Goal: Task Accomplishment & Management: Use online tool/utility

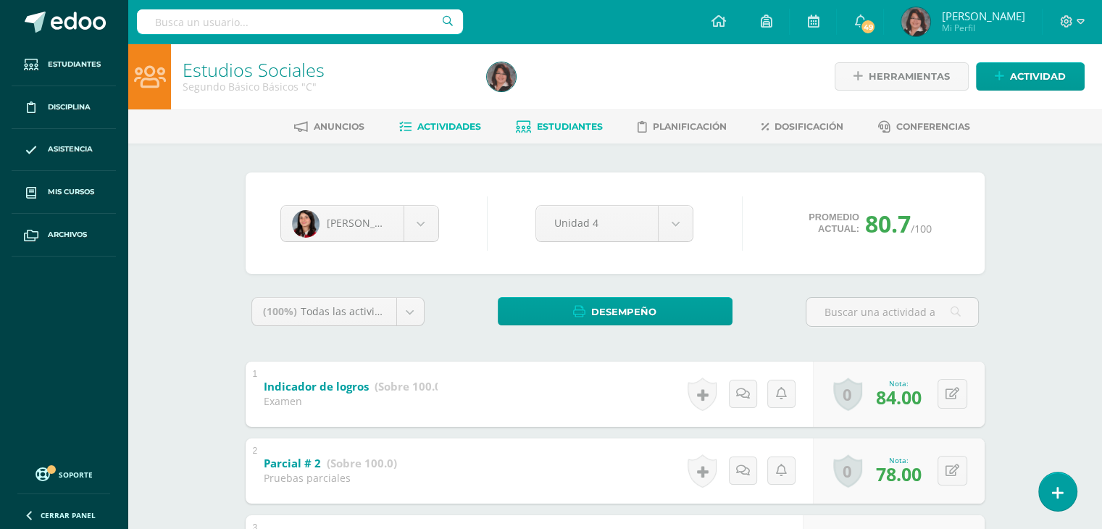
click at [438, 122] on span "Actividades" at bounding box center [449, 126] width 64 height 11
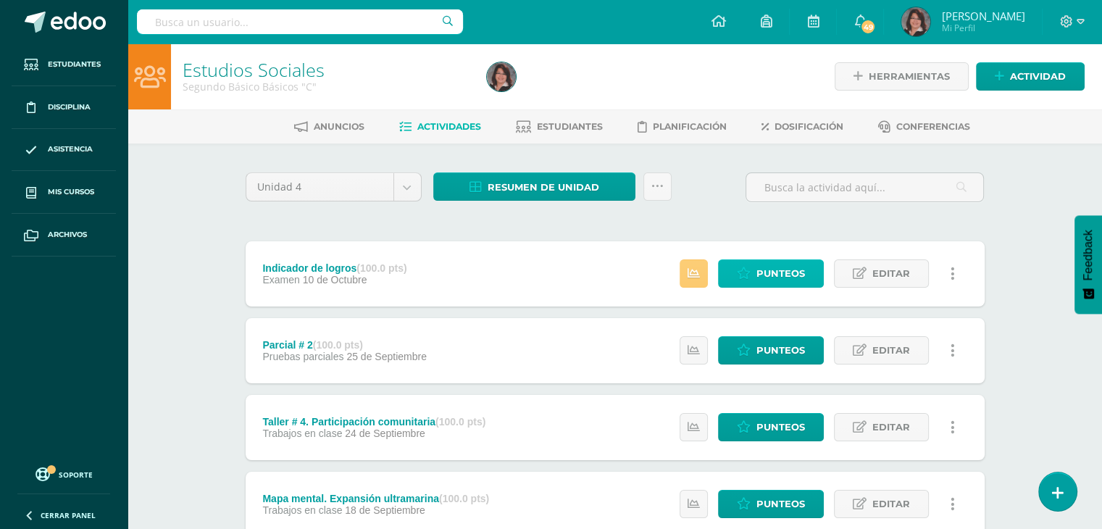
click at [758, 271] on span "Punteos" at bounding box center [781, 273] width 49 height 27
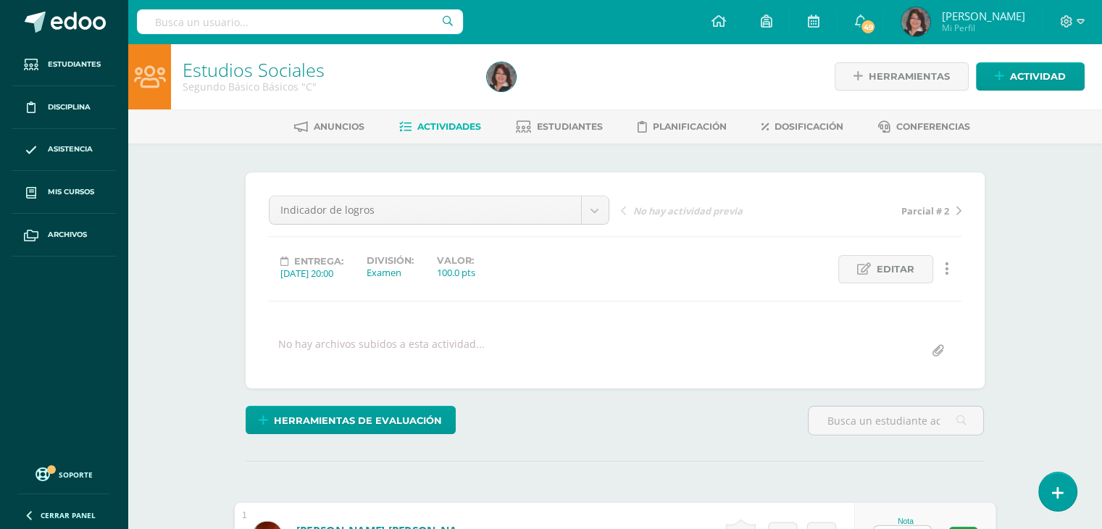
scroll to position [24, 0]
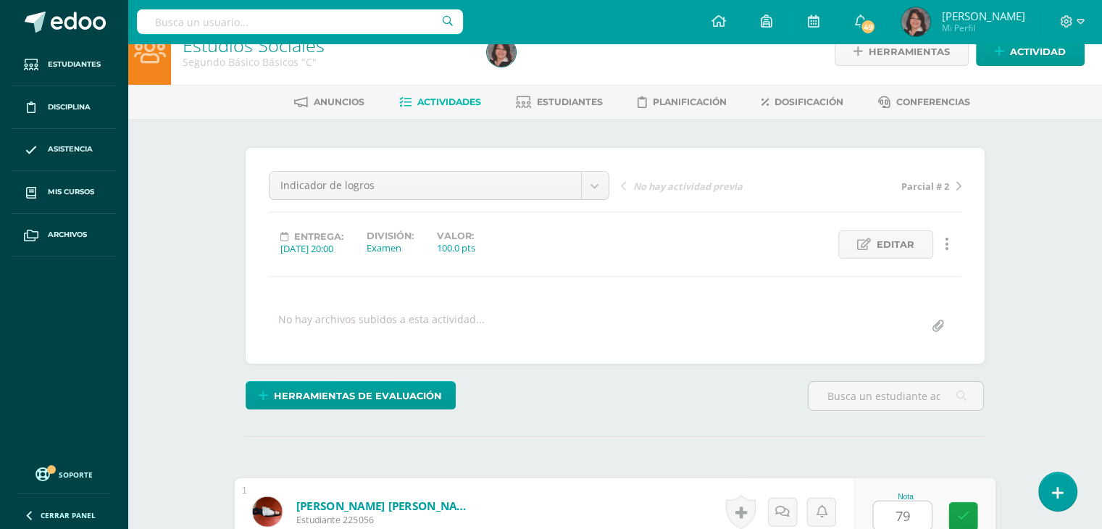
type input "79"
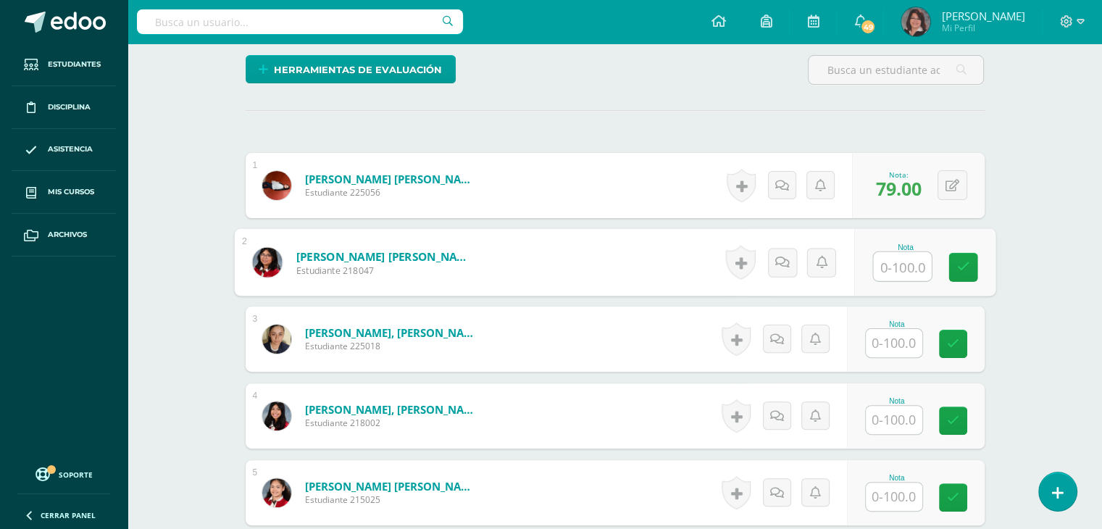
scroll to position [351, 0]
type input "64"
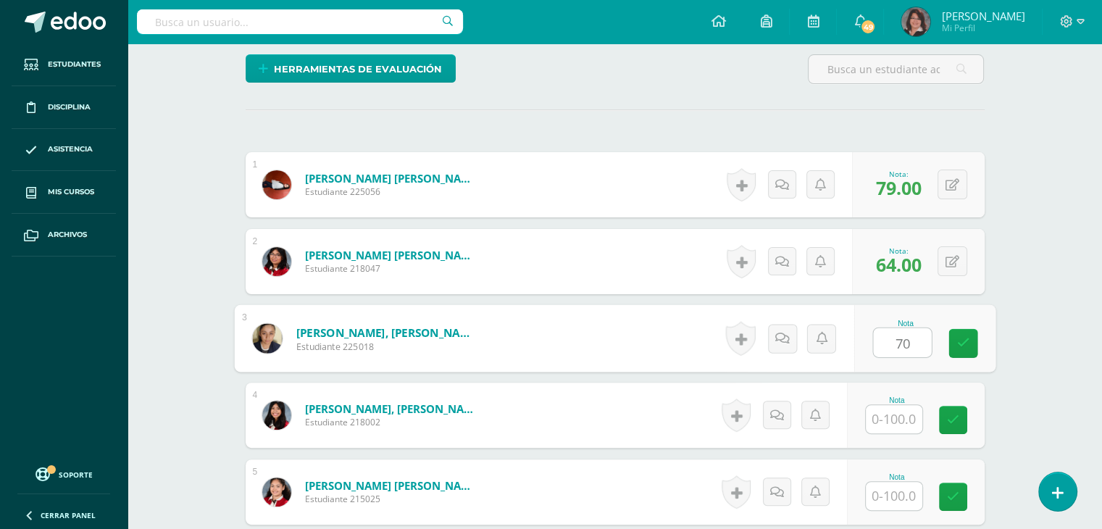
type input "70"
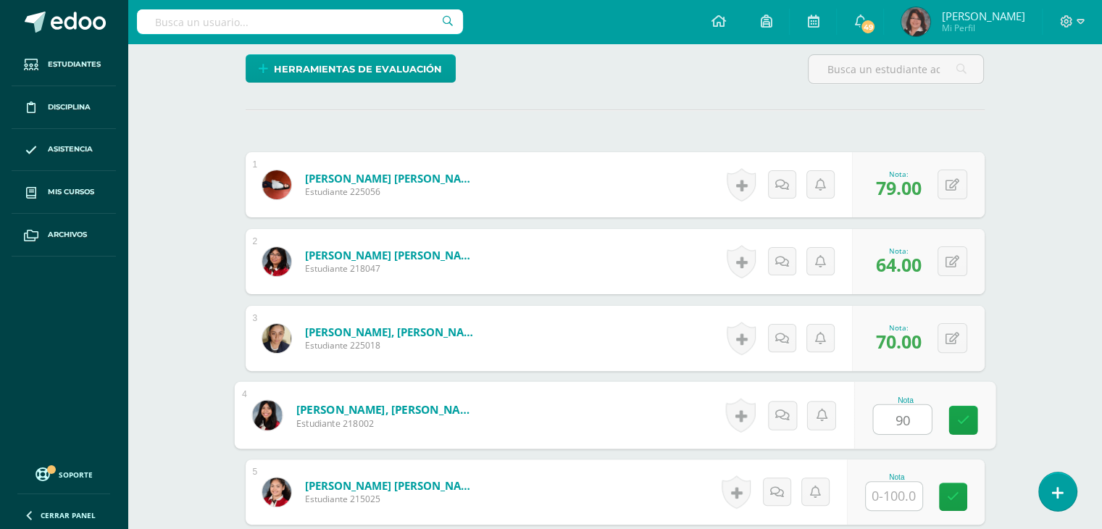
type input "90"
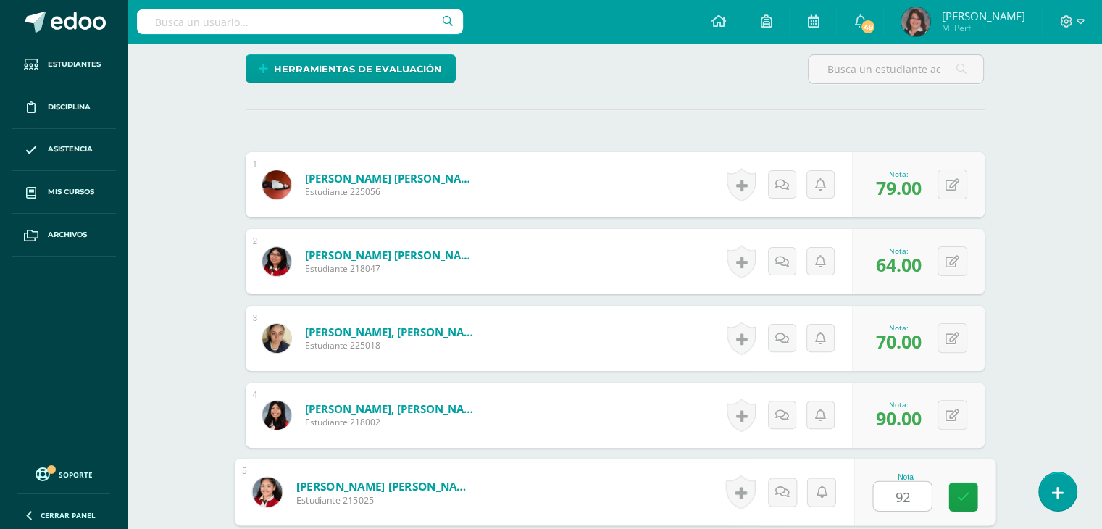
type input "92"
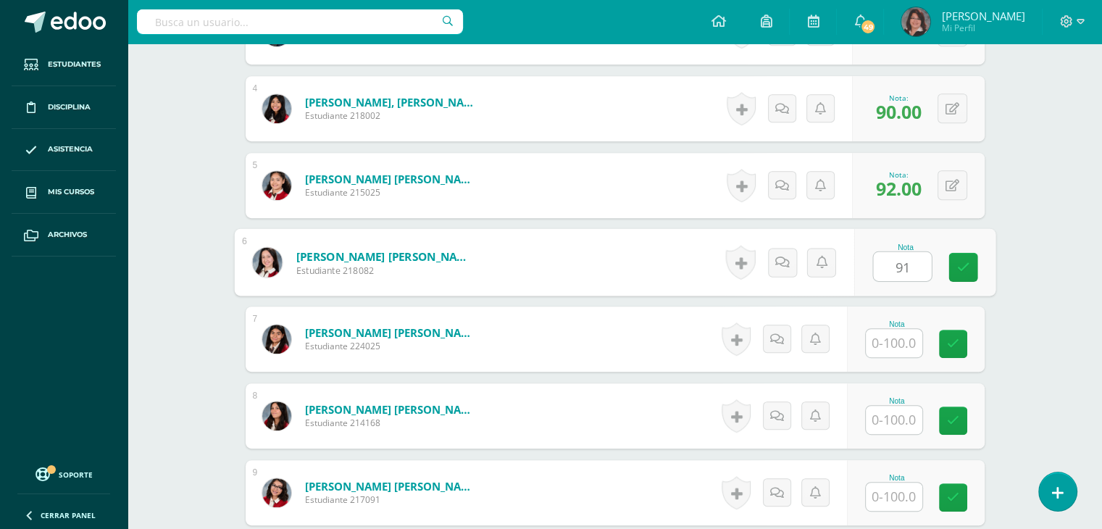
type input "91"
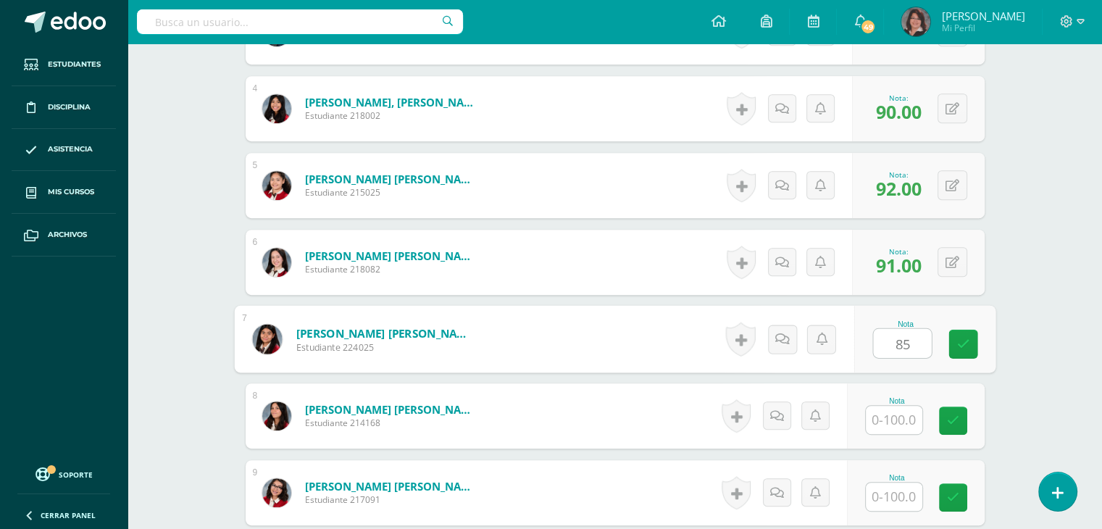
type input "85"
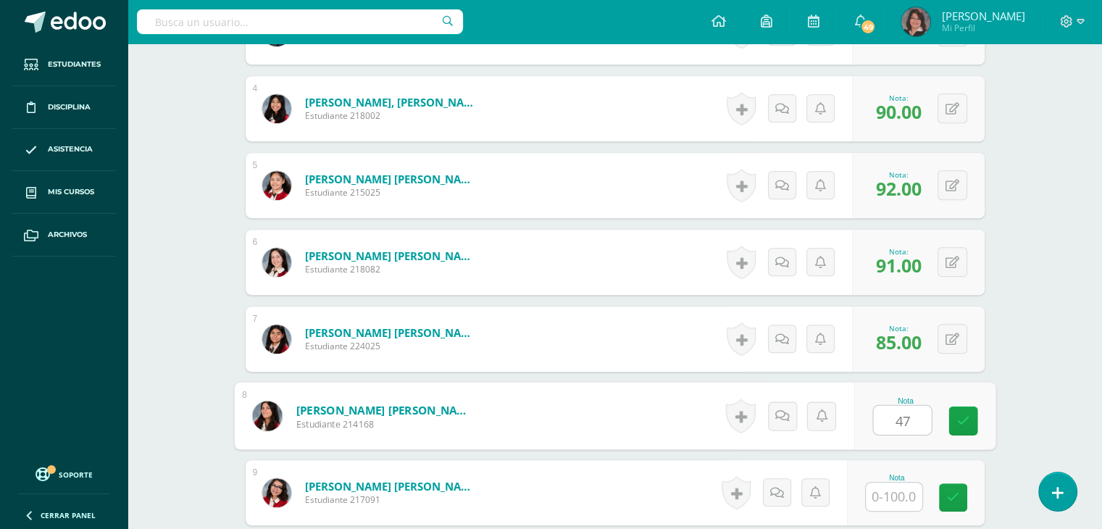
type input "47"
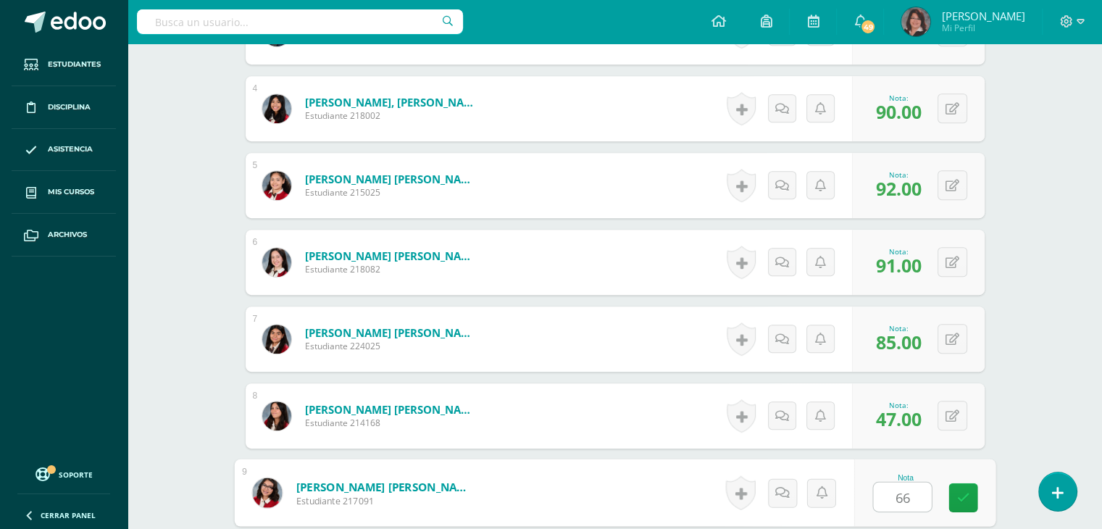
type input "66"
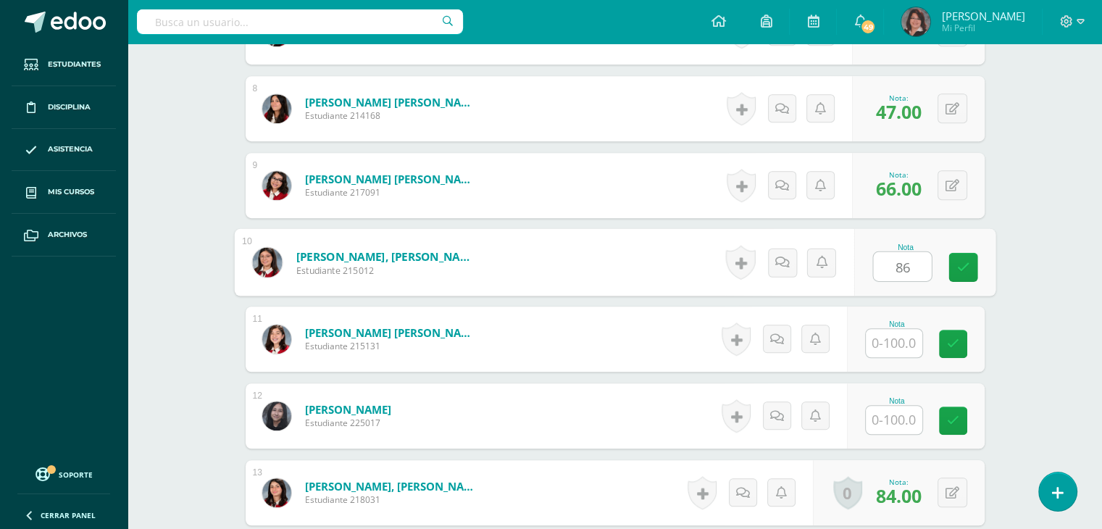
type input "86"
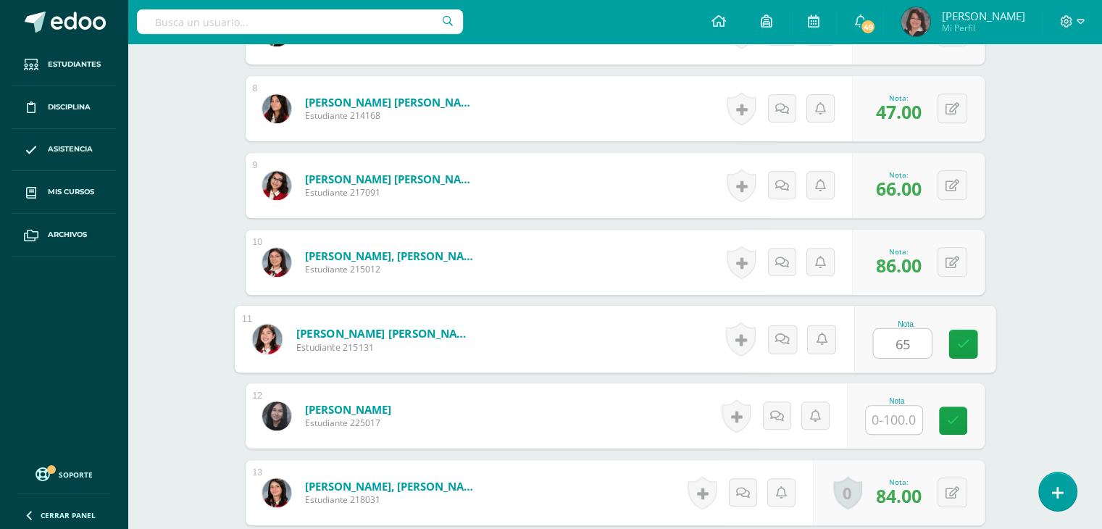
type input "65"
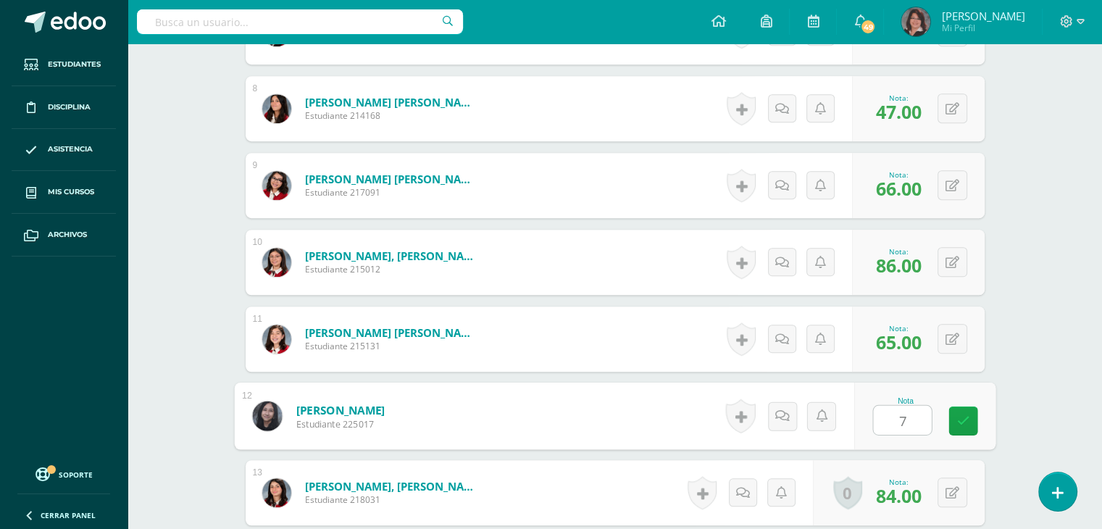
type input "77"
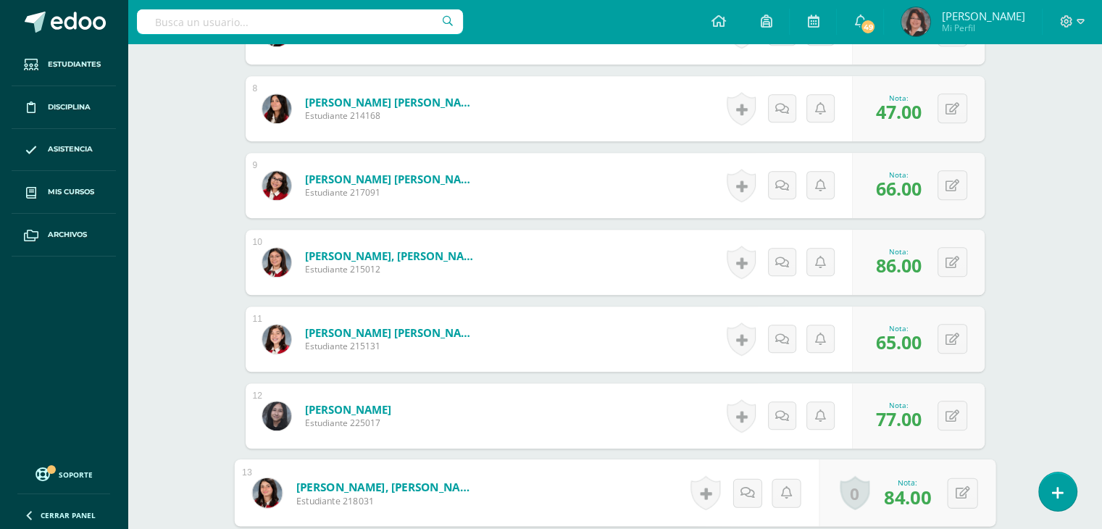
scroll to position [1272, 0]
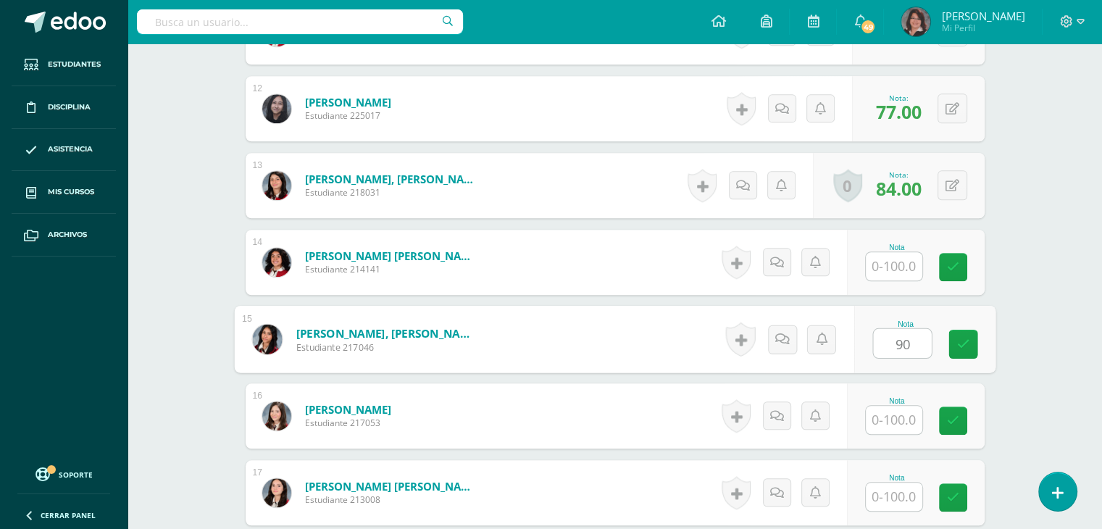
type input "90"
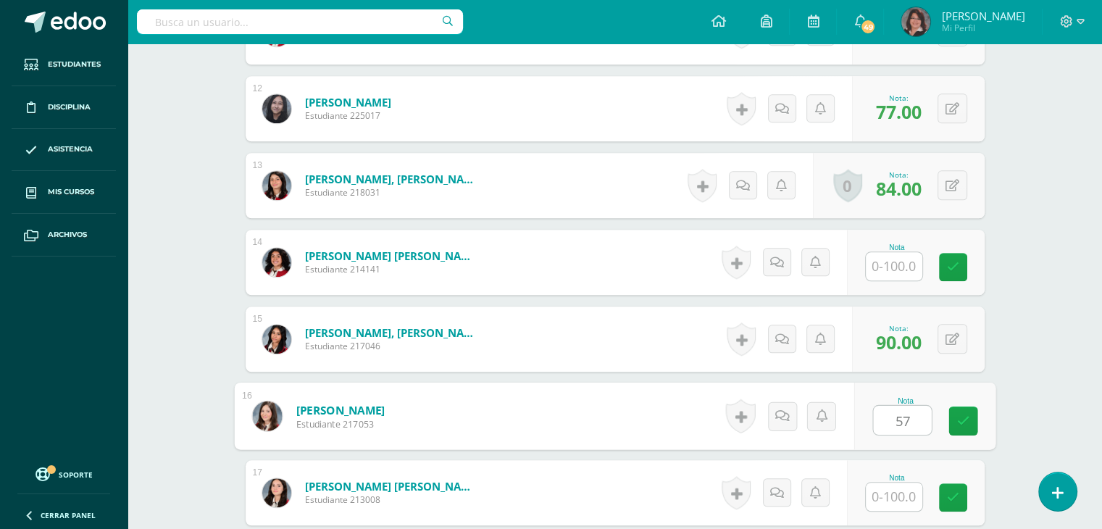
type input "57"
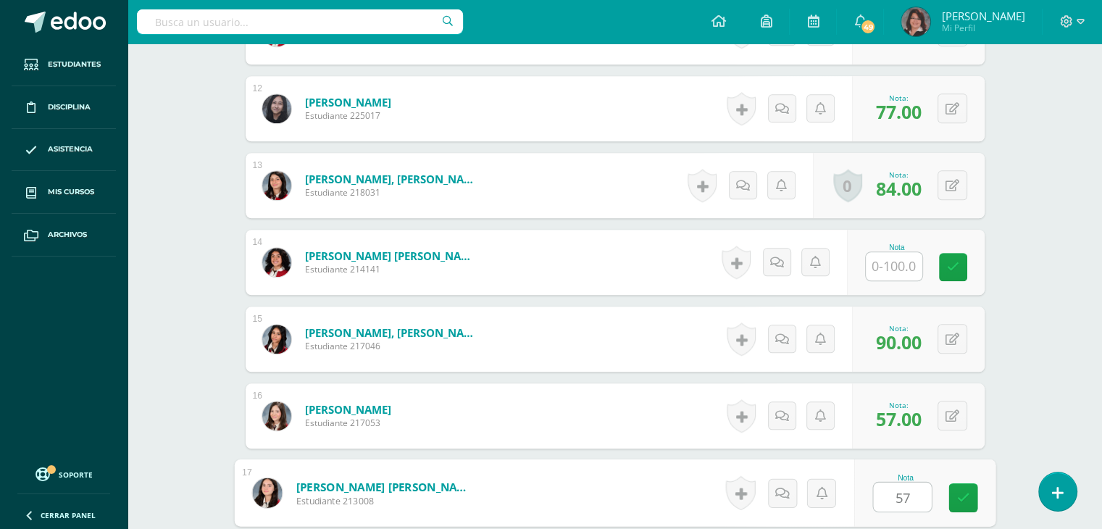
type input "57"
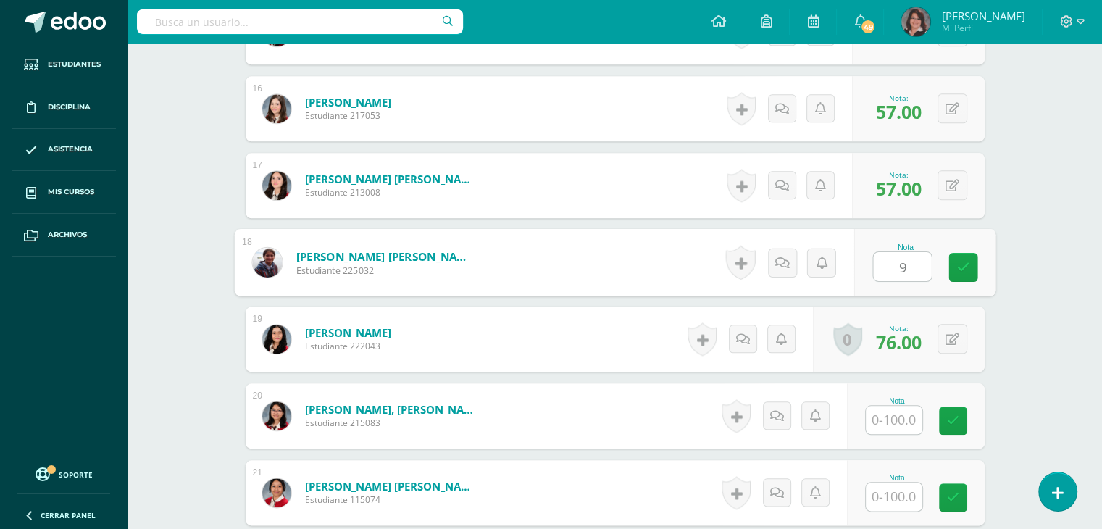
type input "90"
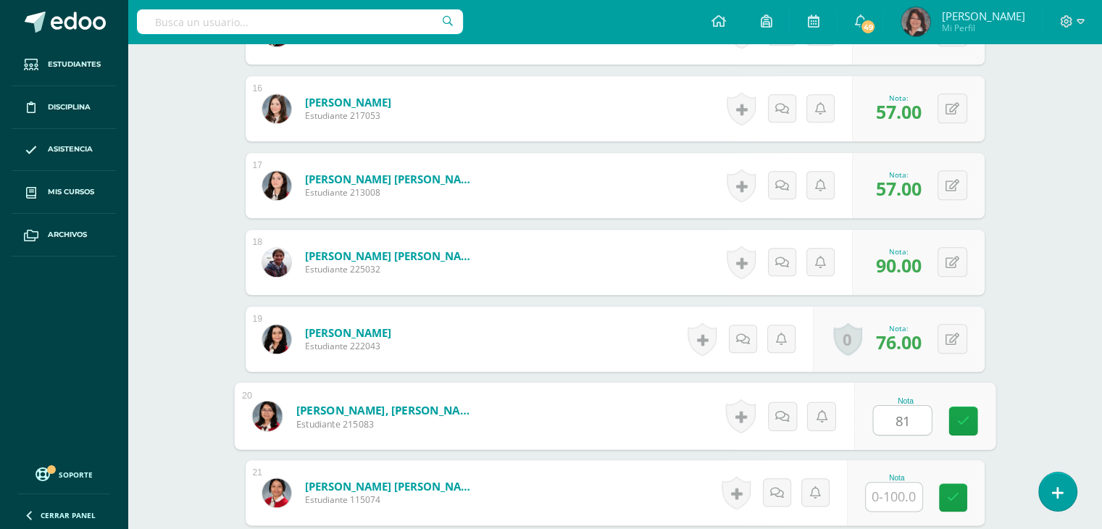
type input "81"
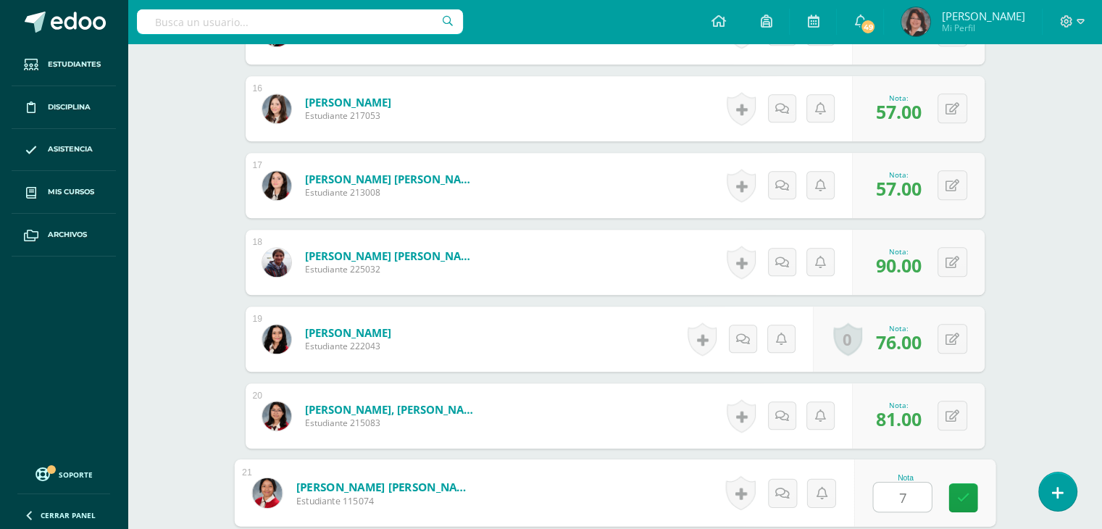
type input "77"
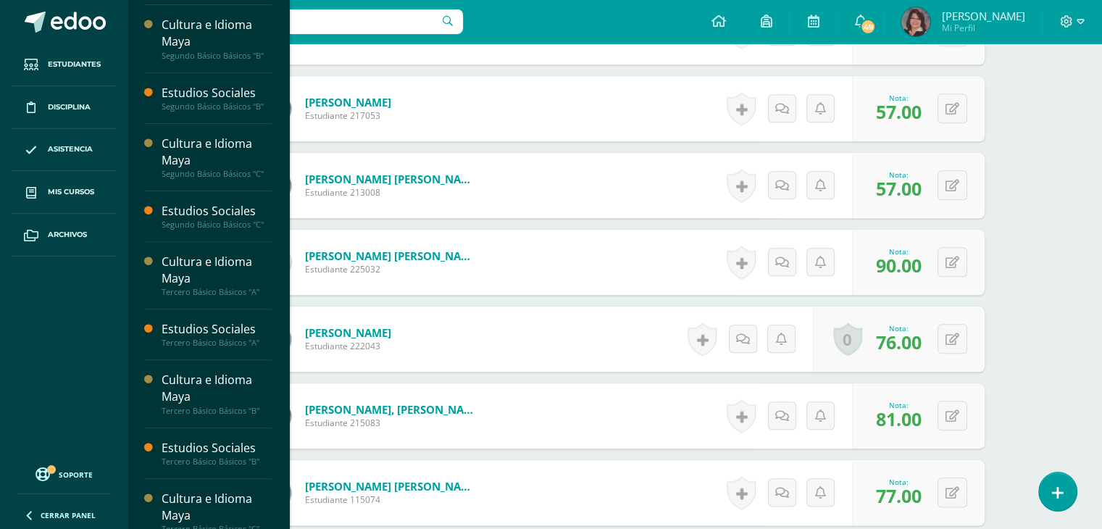
scroll to position [478, 0]
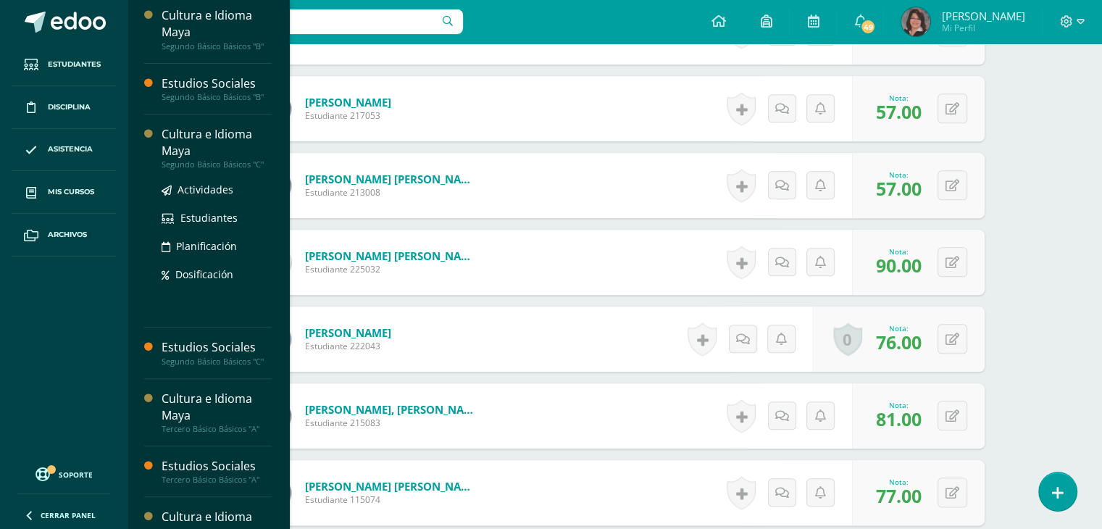
click at [201, 133] on div "Cultura e Idioma Maya" at bounding box center [217, 142] width 110 height 33
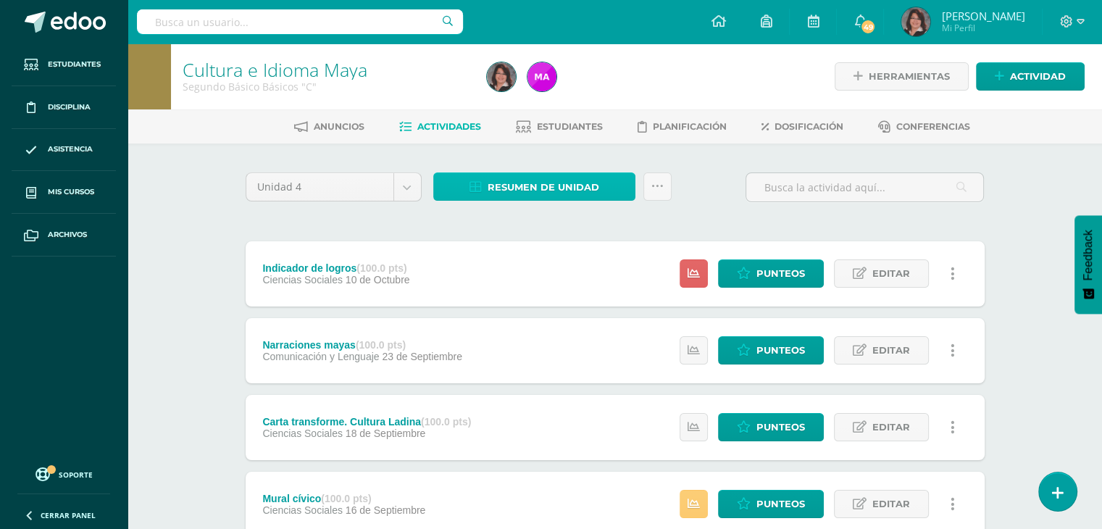
click at [513, 181] on span "Resumen de unidad" at bounding box center [544, 187] width 112 height 27
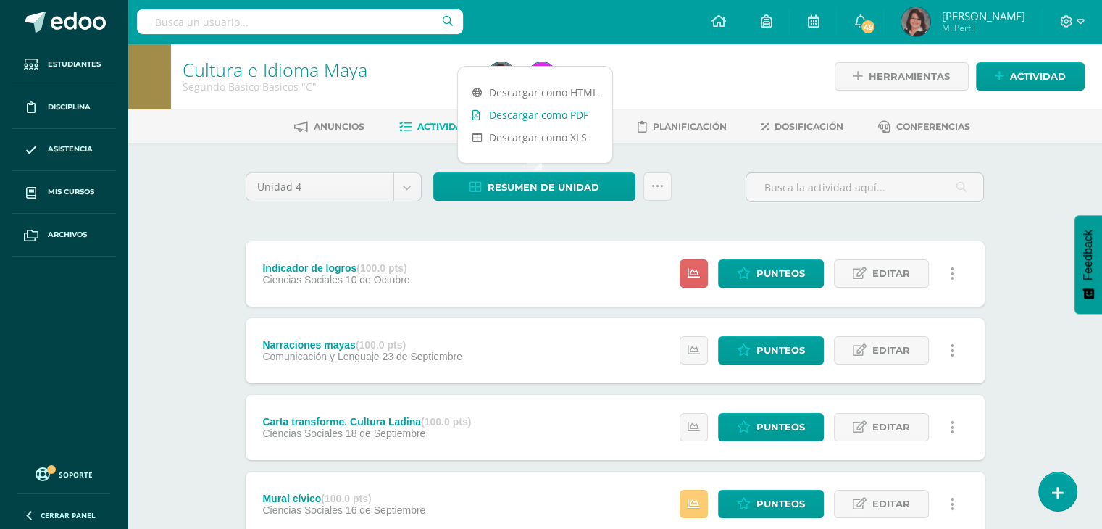
click at [503, 113] on link "Descargar como PDF" at bounding box center [535, 115] width 154 height 22
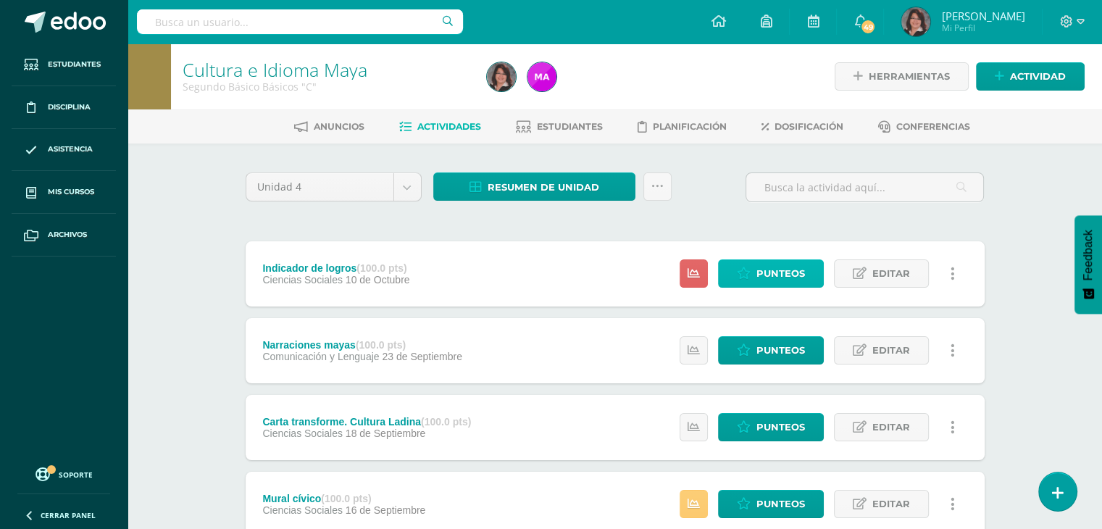
click at [766, 275] on span "Punteos" at bounding box center [781, 273] width 49 height 27
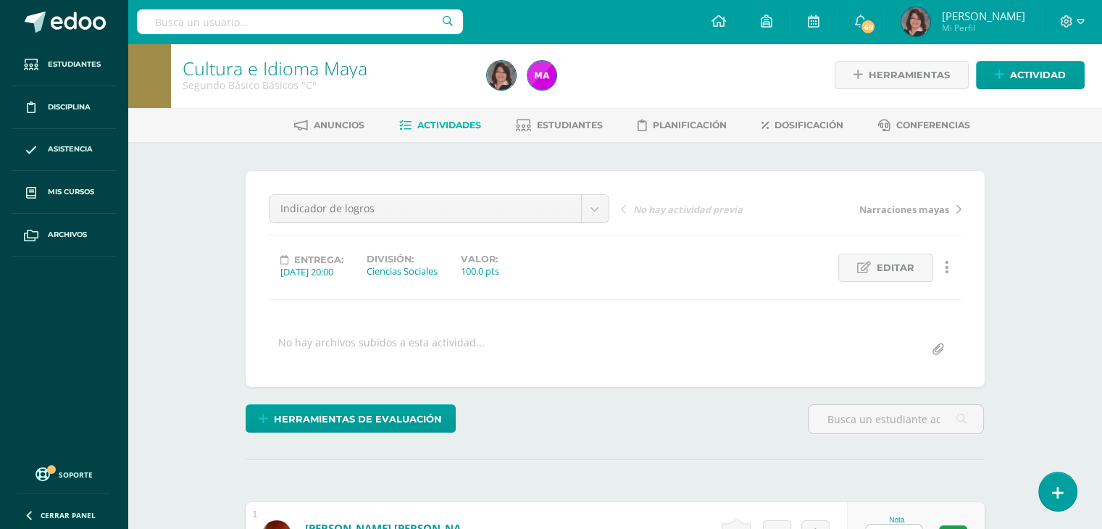
scroll to position [24, 0]
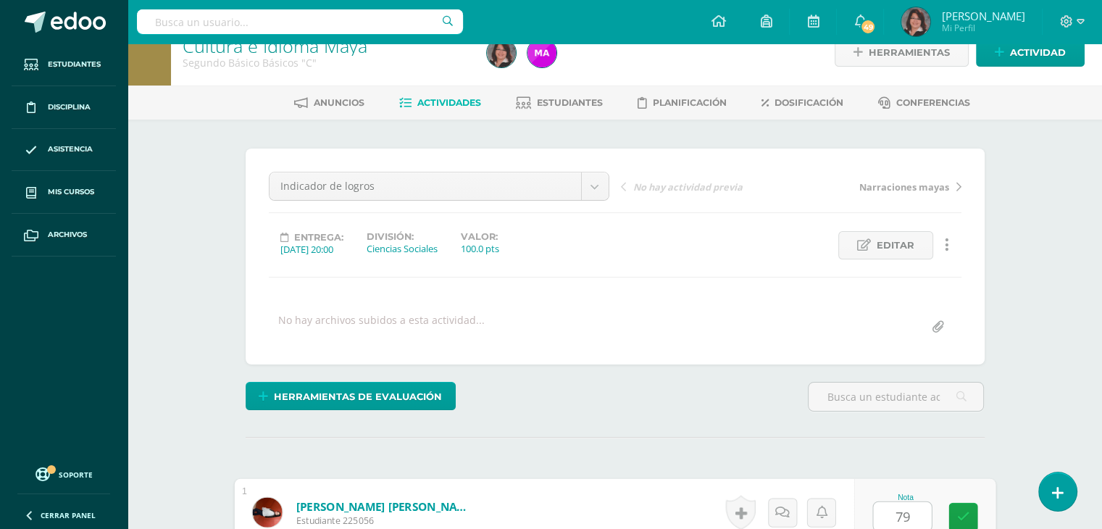
type input "79"
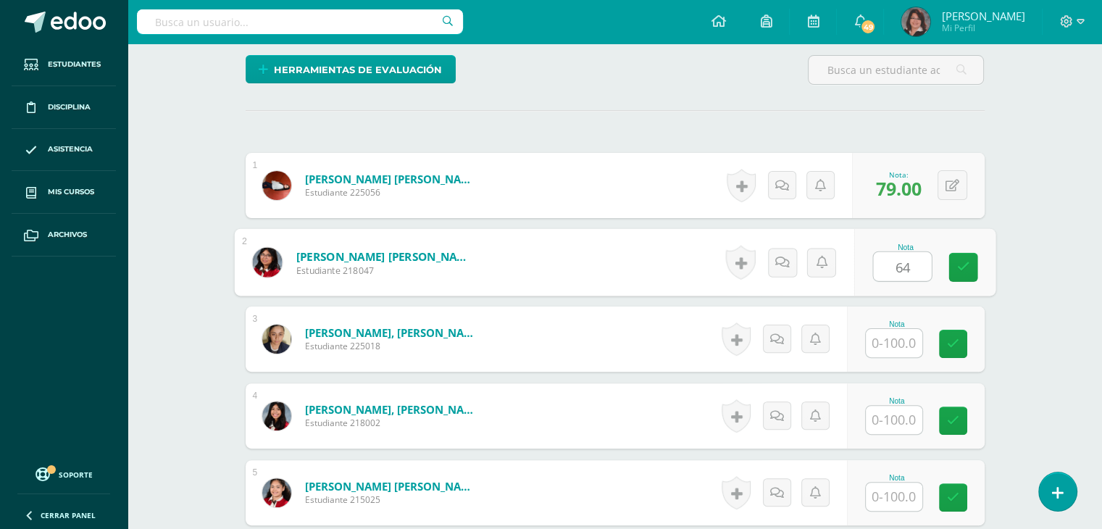
type input "64"
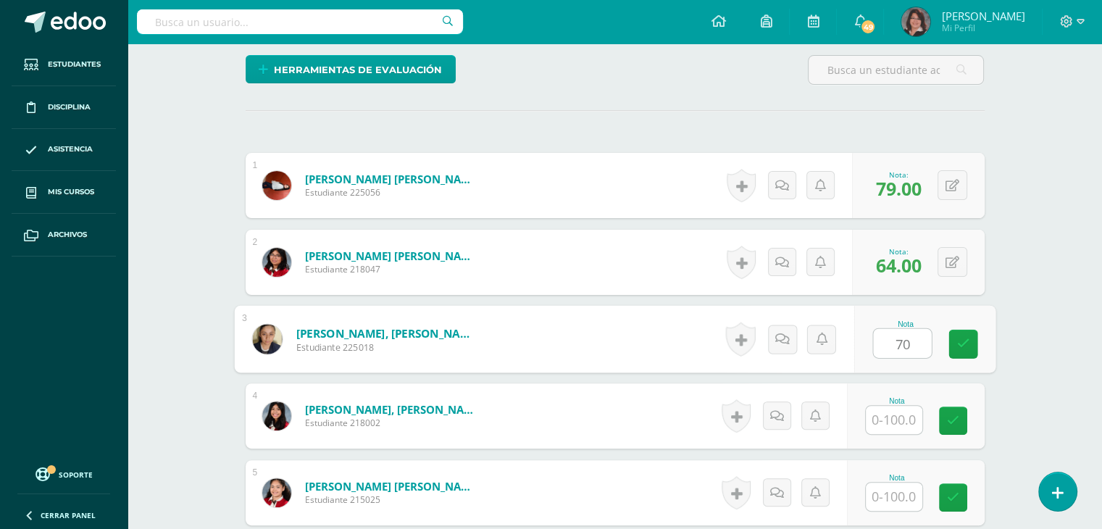
type input "70"
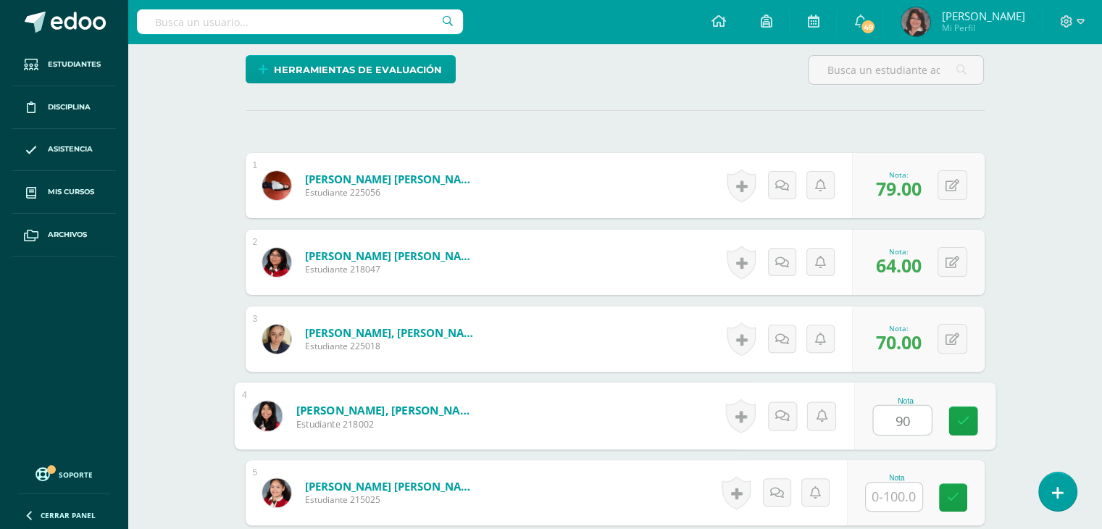
type input "90"
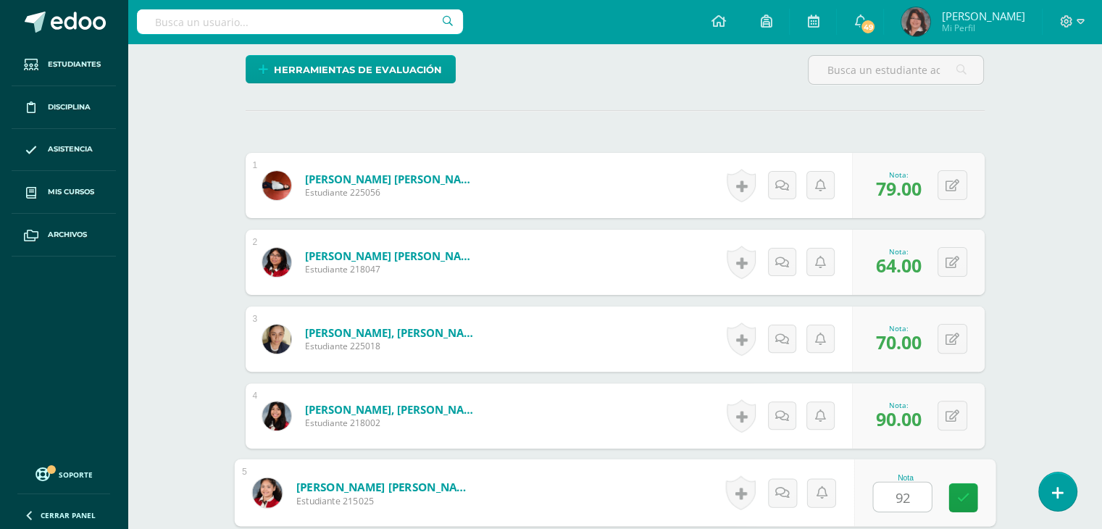
type input "92"
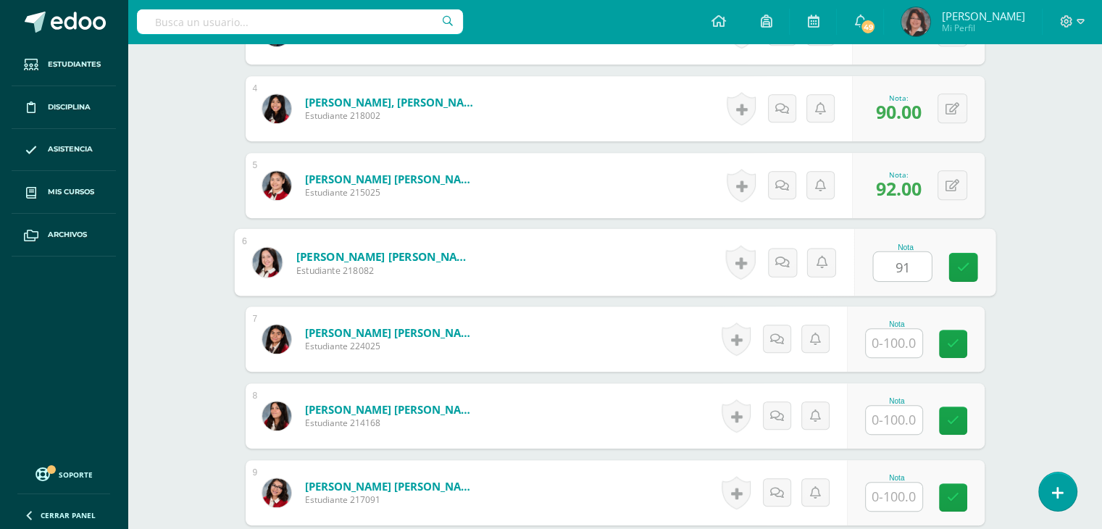
type input "91"
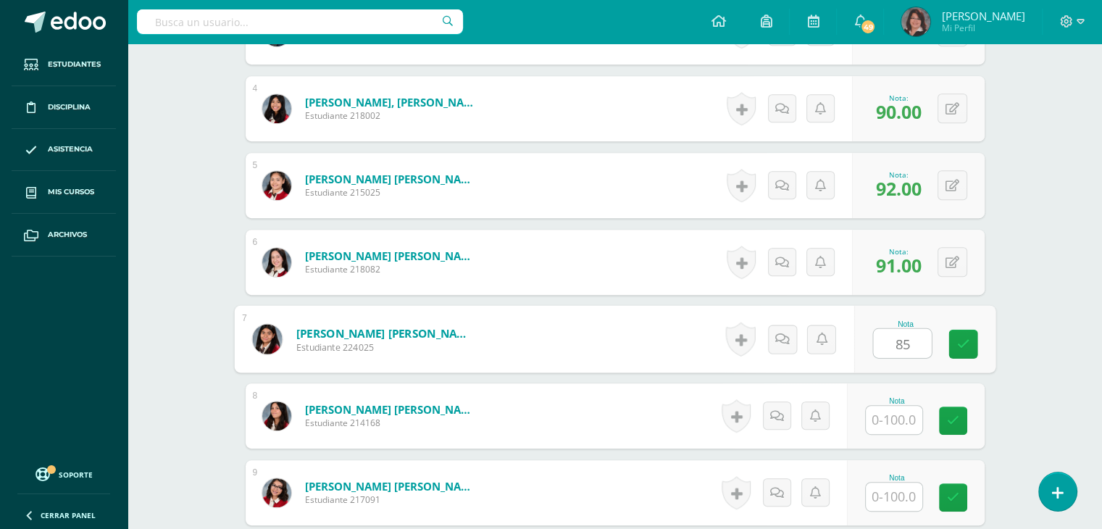
type input "85"
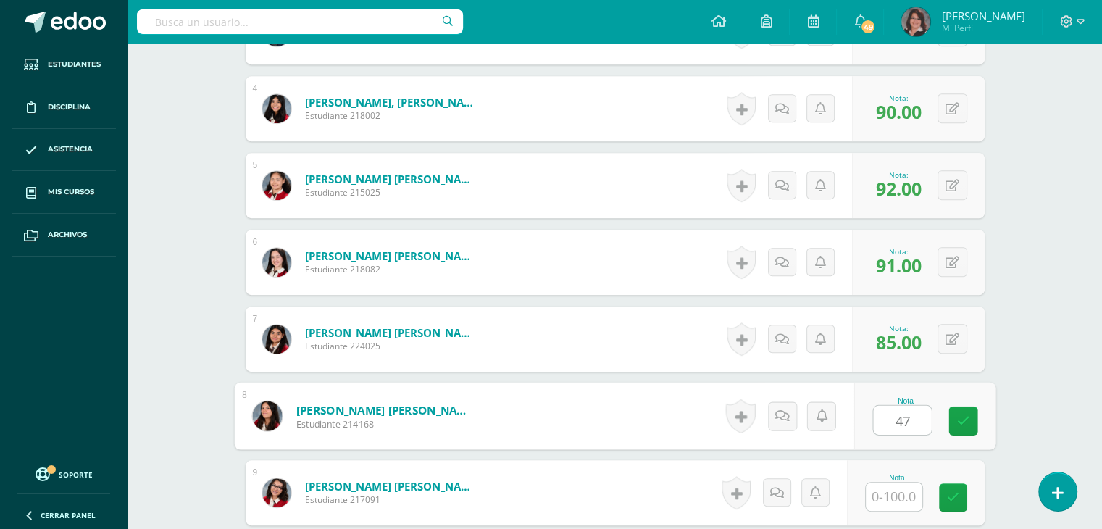
type input "47"
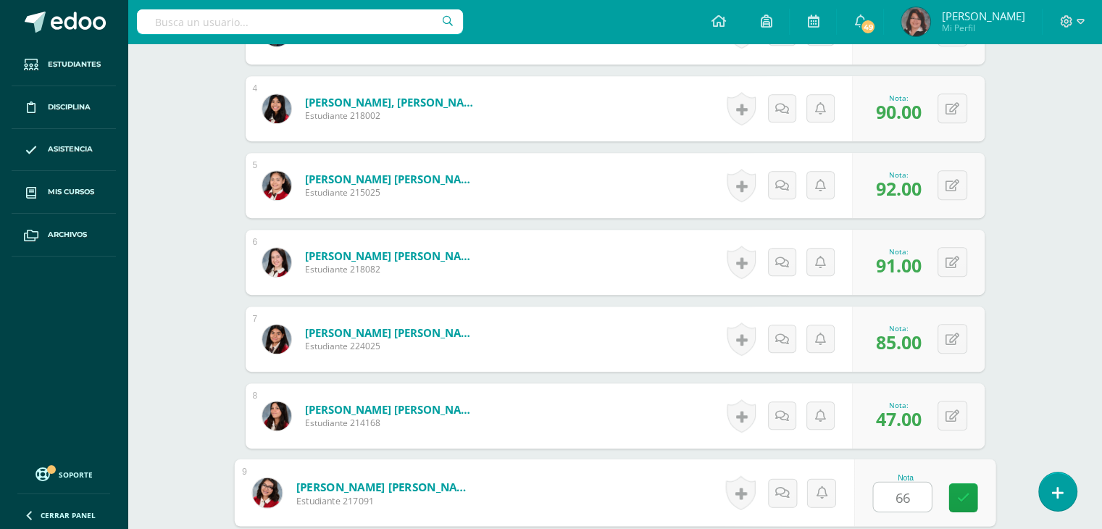
type input "66"
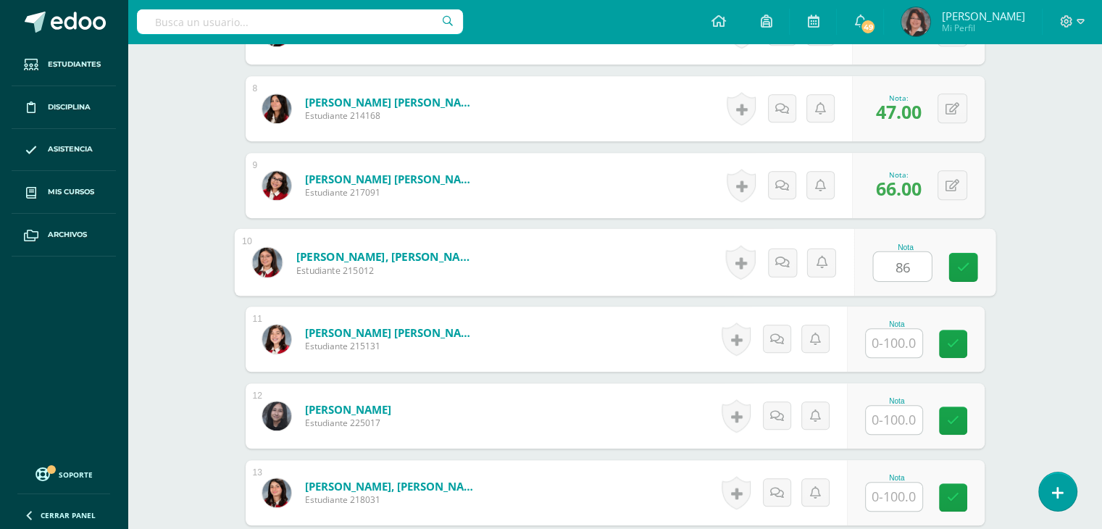
type input "86"
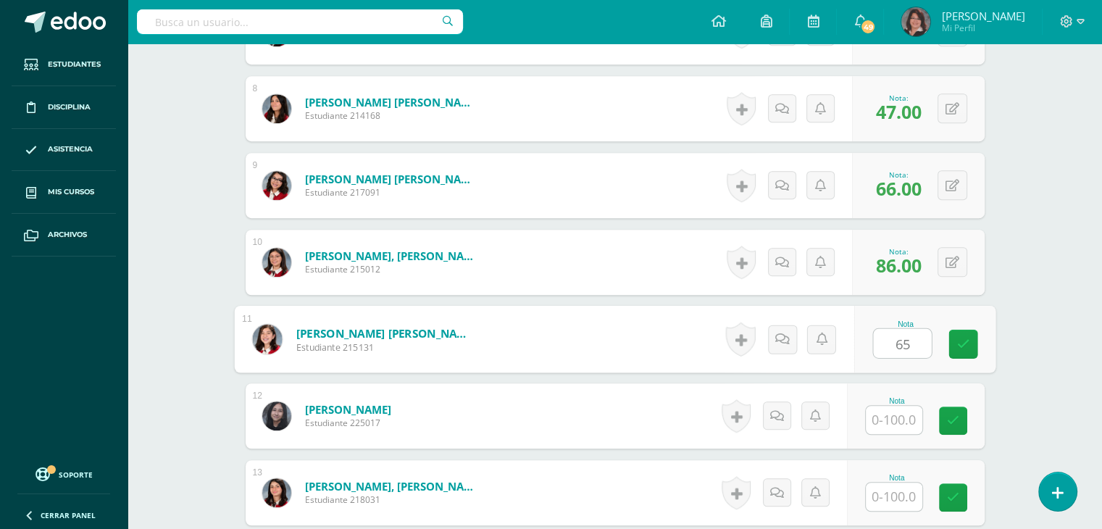
type input "65"
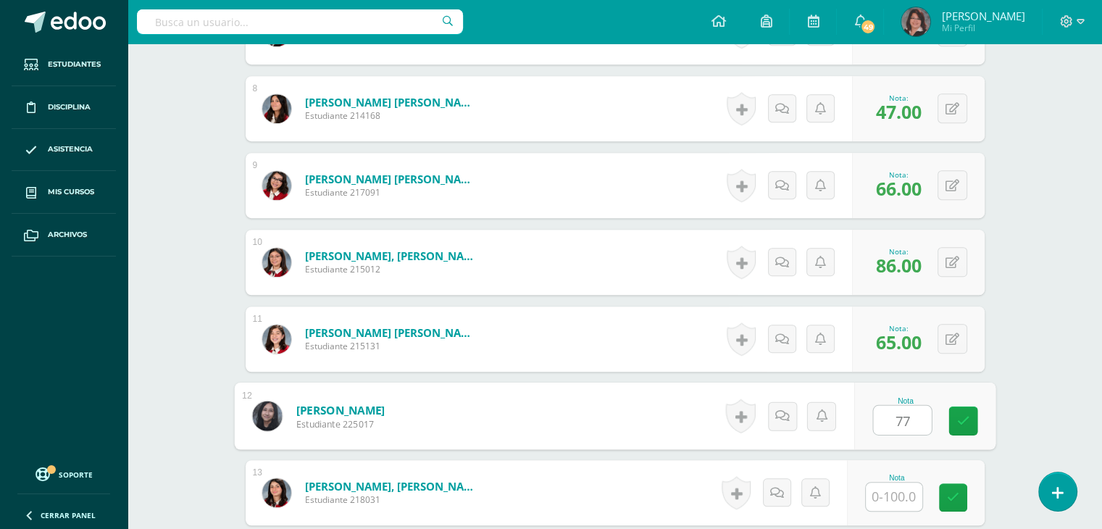
type input "77"
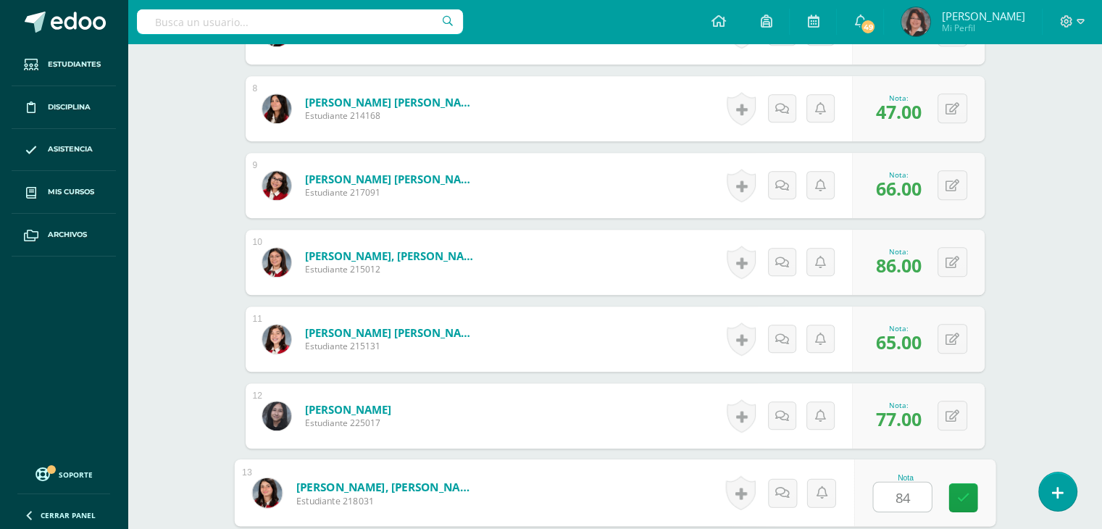
type input "84"
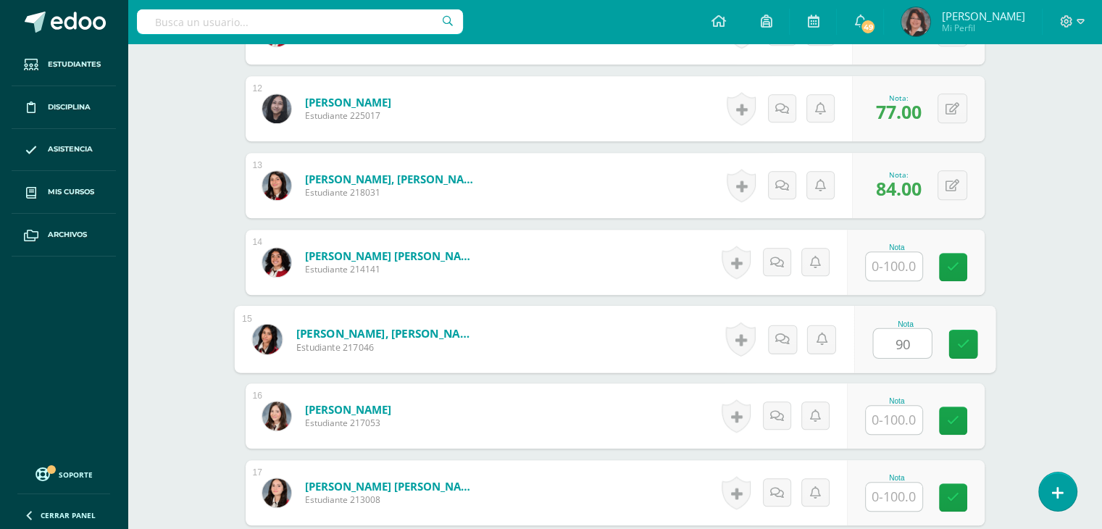
type input "90"
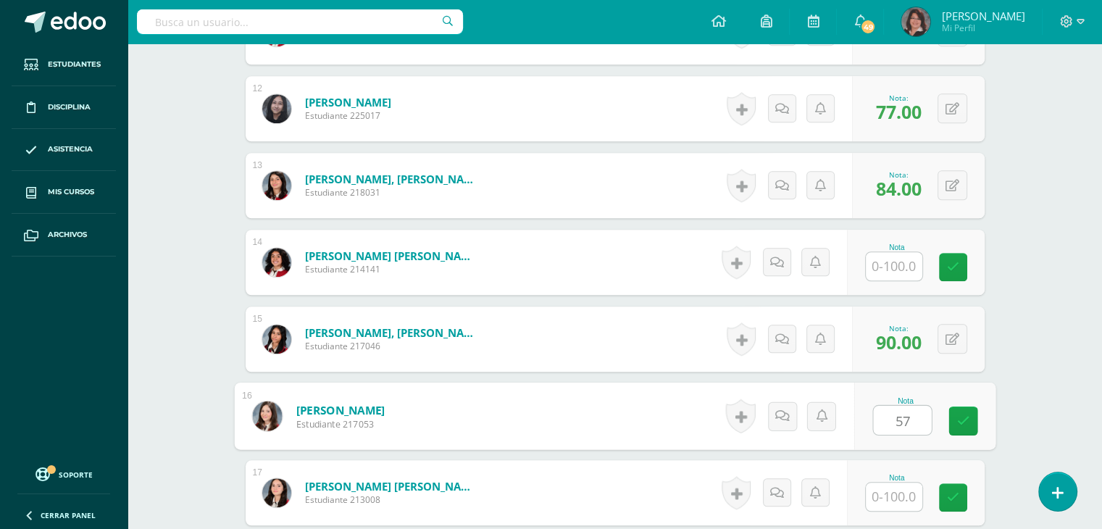
type input "57"
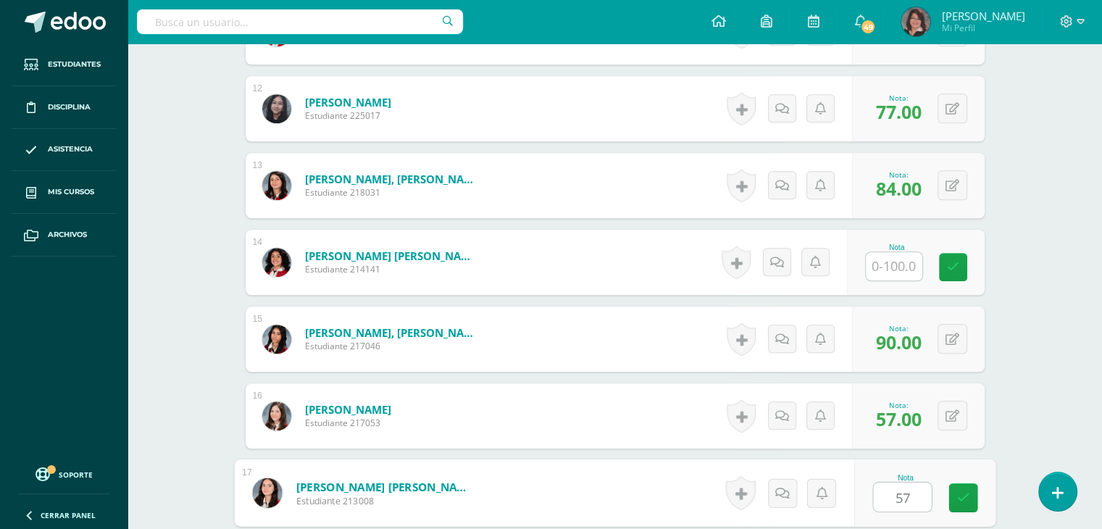
type input "57"
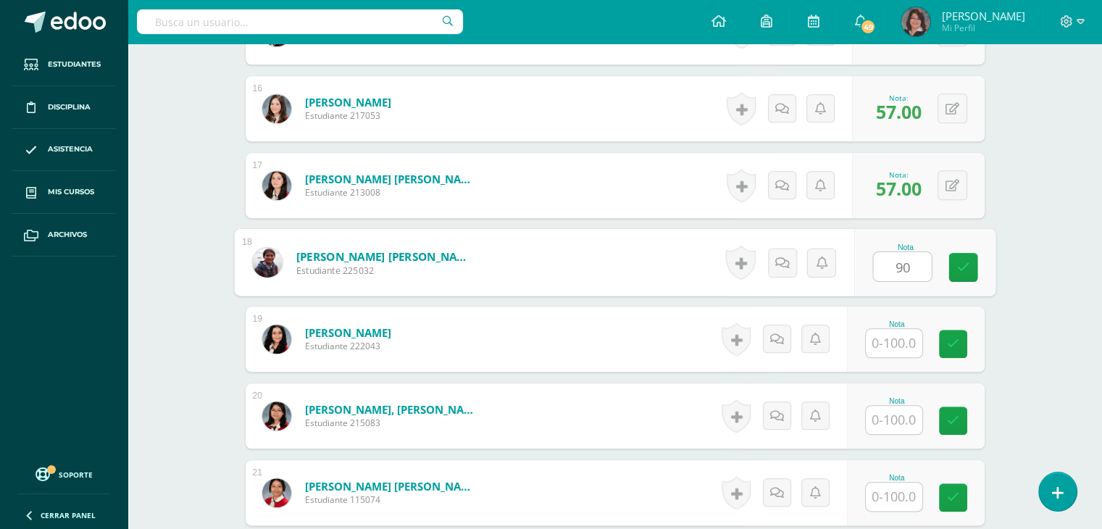
type input "90"
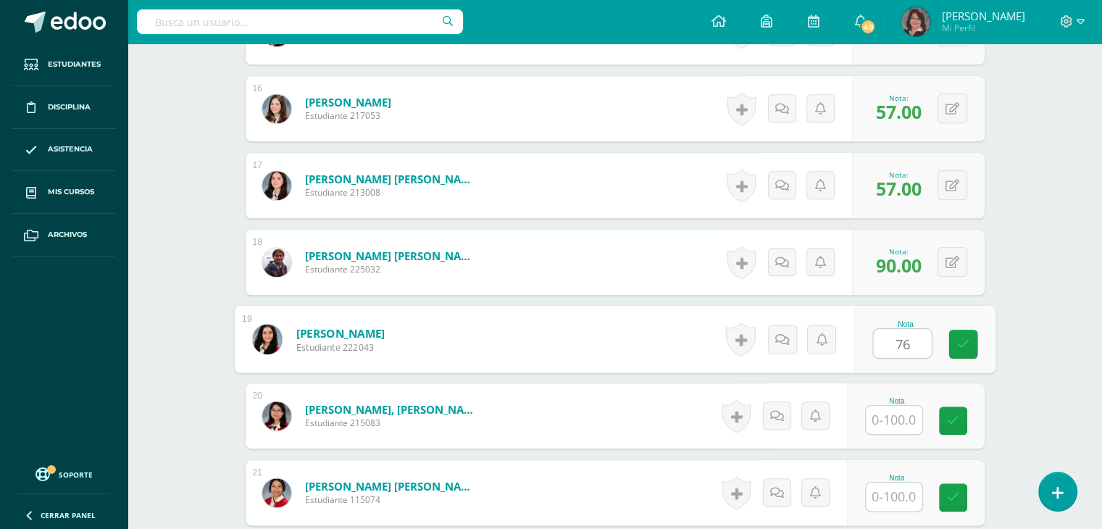
type input "76"
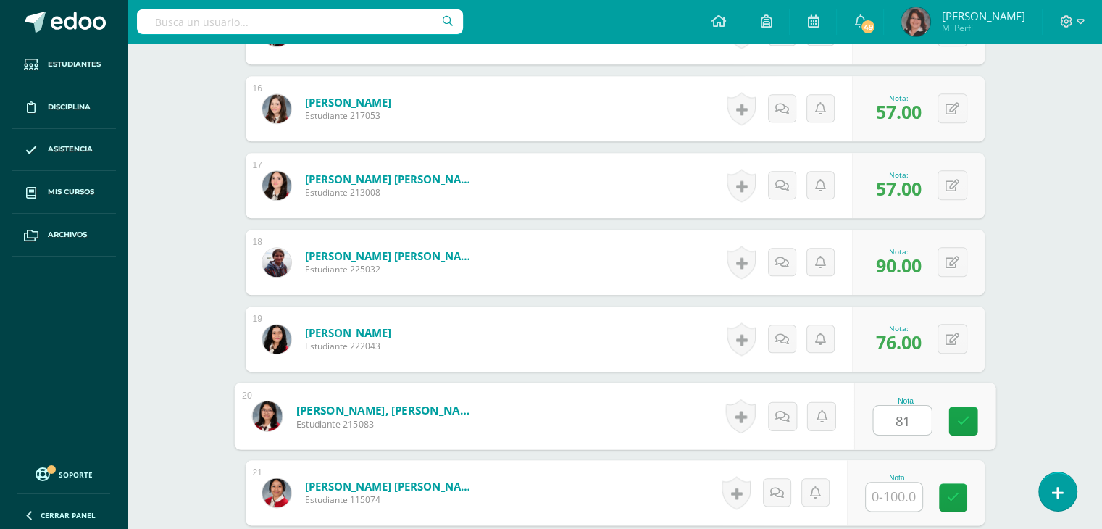
type input "81"
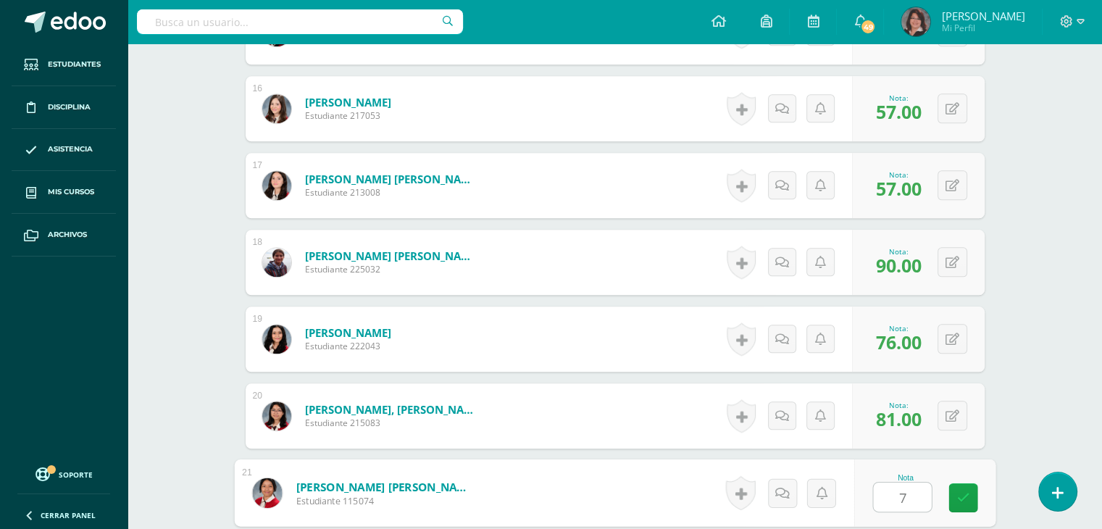
type input "77"
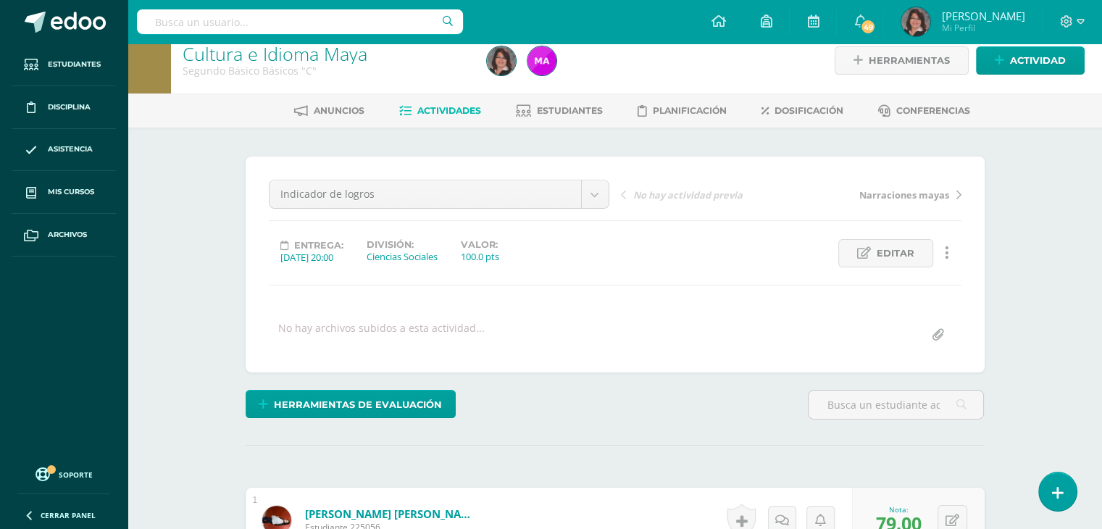
scroll to position [3, 0]
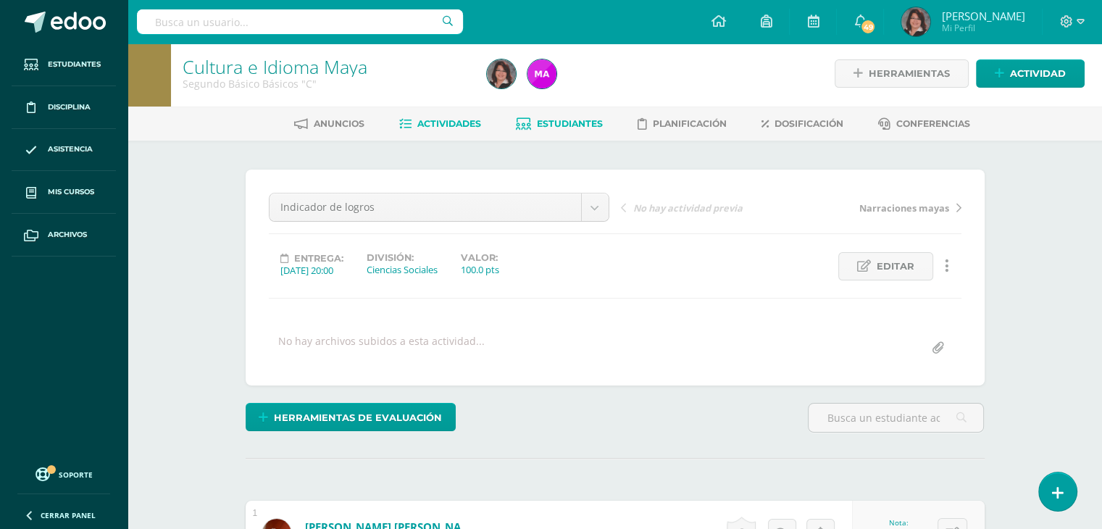
click at [571, 130] on link "Estudiantes" at bounding box center [559, 123] width 87 height 23
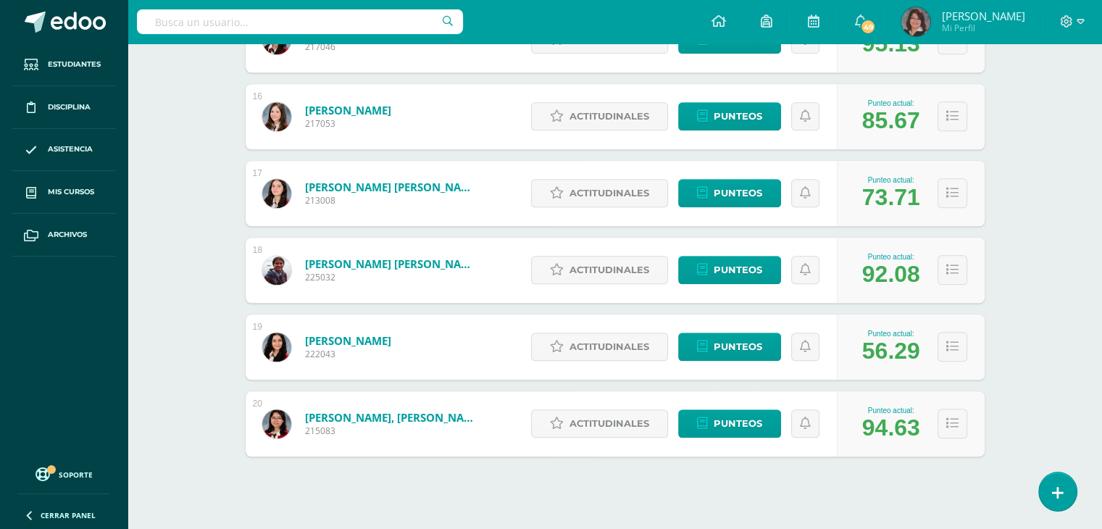
scroll to position [1402, 0]
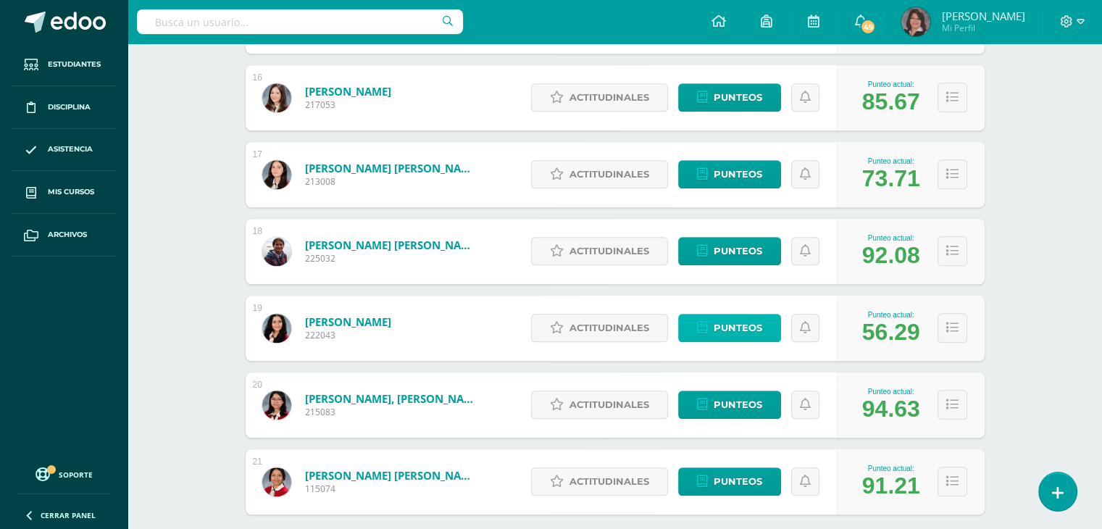
click at [733, 328] on span "Punteos" at bounding box center [738, 327] width 49 height 27
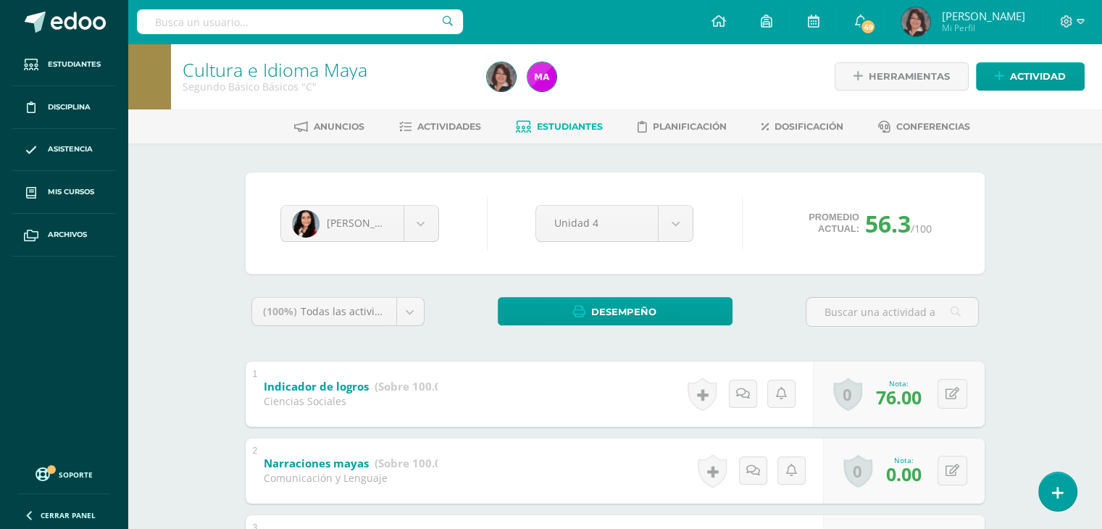
click at [1041, 335] on div "Cultura e Idioma [PERSON_NAME] Básico Básicos "C" Herramientas Detalle de asist…" at bounding box center [615, 513] width 975 height 941
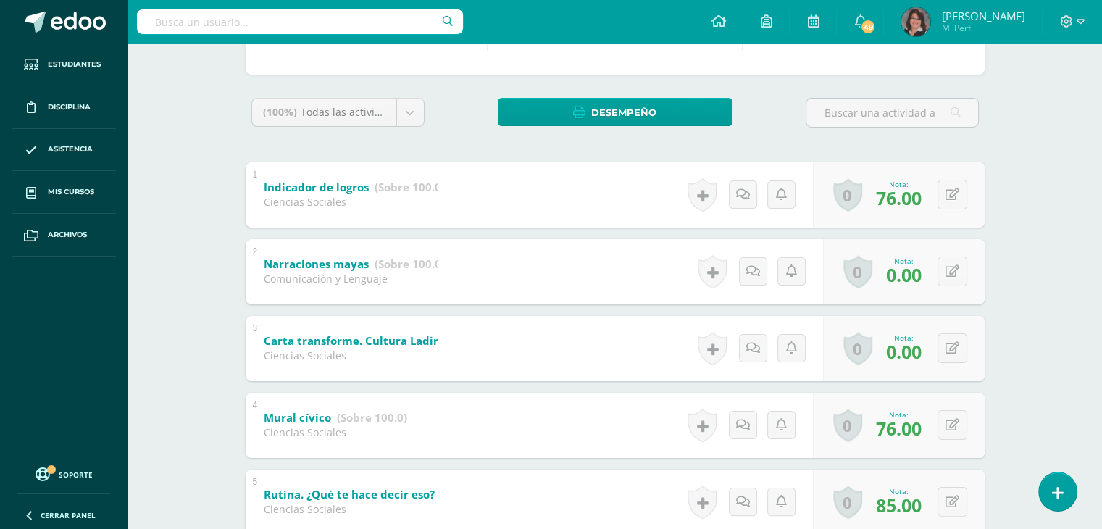
scroll to position [203, 0]
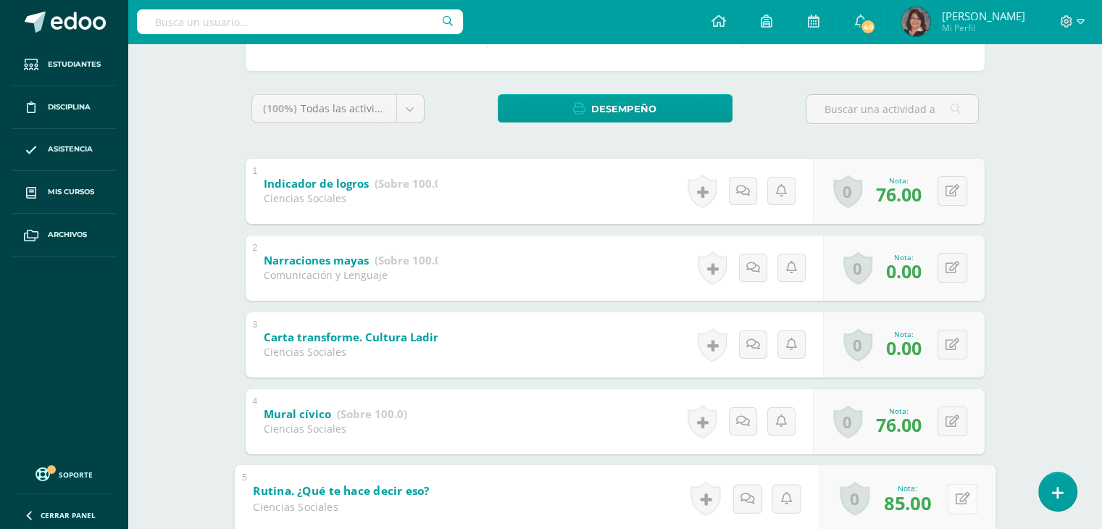
click at [943, 494] on div "0 [GEOGRAPHIC_DATA] Logros obtenidos Aún no hay logros agregados Nota: 85.00" at bounding box center [907, 497] width 177 height 67
click at [962, 499] on icon at bounding box center [962, 498] width 14 height 12
click at [946, 501] on div "0 [GEOGRAPHIC_DATA] Logros obtenidos Aún no hay logros agregados Nota: 0.00" at bounding box center [912, 497] width 166 height 67
click at [964, 496] on icon at bounding box center [962, 498] width 14 height 12
type input "85"
